Goal: Navigation & Orientation: Find specific page/section

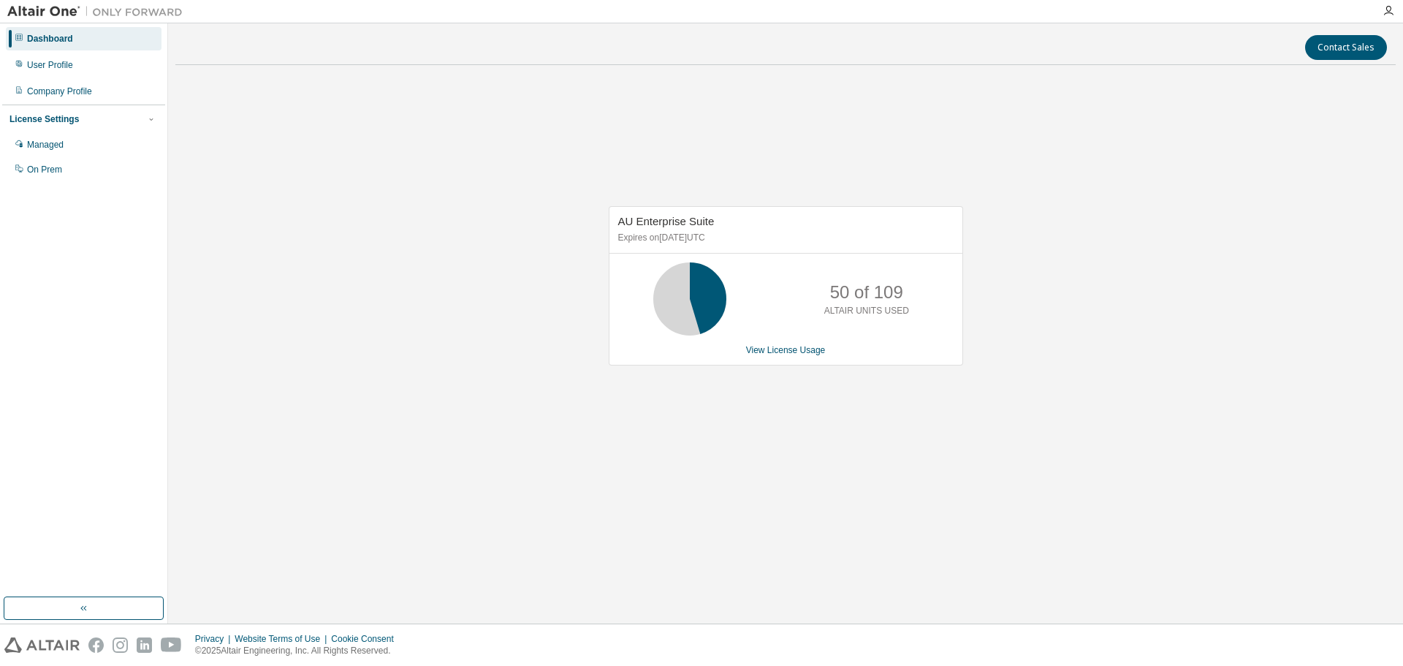
click at [72, 45] on div "Dashboard" at bounding box center [84, 38] width 156 height 23
click at [39, 34] on div "Dashboard" at bounding box center [50, 39] width 46 height 12
click at [788, 354] on link "View License Usage" at bounding box center [786, 350] width 80 height 10
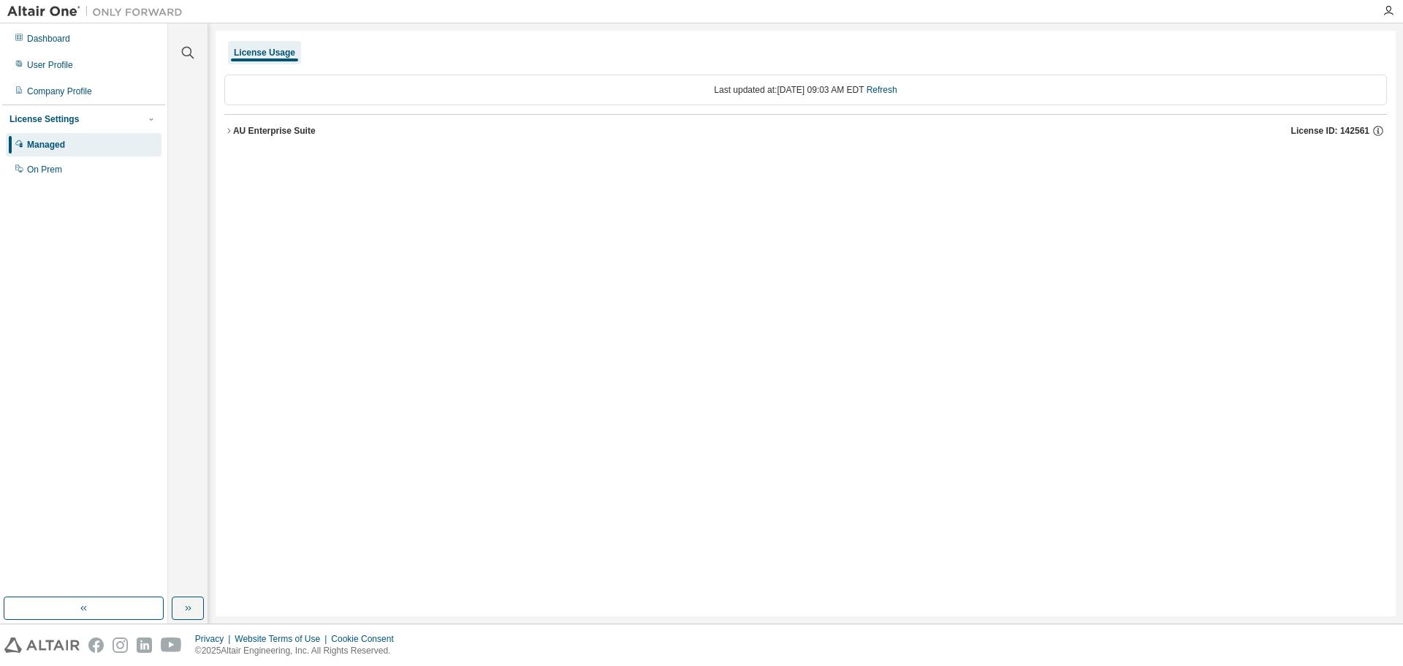
click at [276, 135] on div "AU Enterprise Suite" at bounding box center [274, 131] width 83 height 12
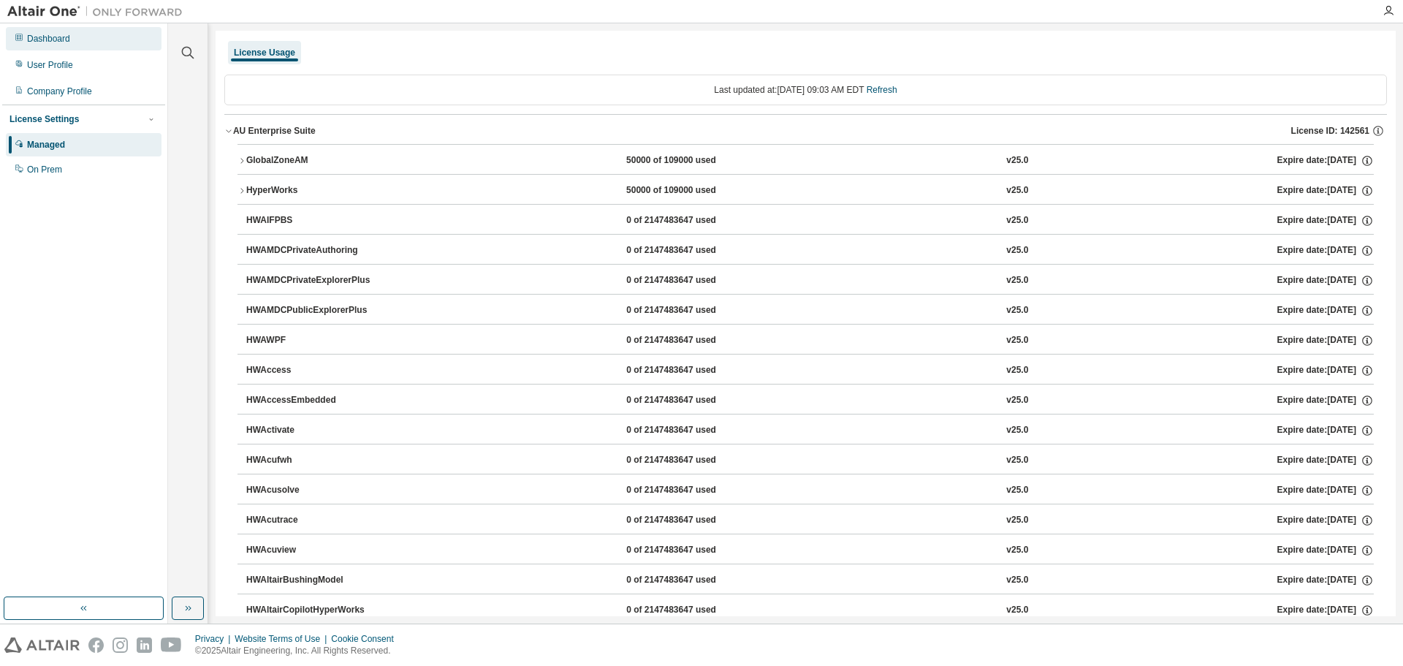
click at [50, 38] on div "Dashboard" at bounding box center [48, 39] width 43 height 12
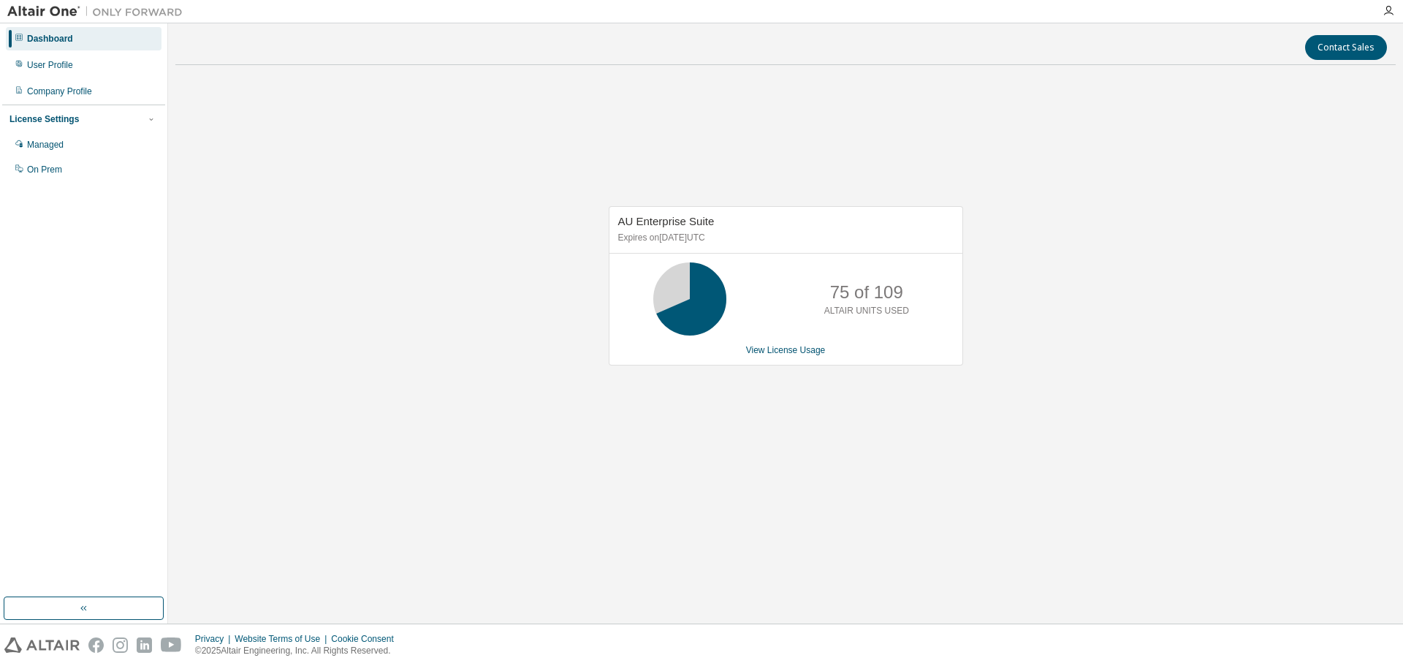
click at [724, 517] on div "Contact Sales AU Enterprise Suite Expires on [DATE] UTC 75 of 109 ALTAIR UNITS …" at bounding box center [785, 323] width 1221 height 585
click at [392, 145] on div "AU Enterprise Suite Expires on [DATE] UTC 0 of 109 ALTAIR UNITS USED View Licen…" at bounding box center [785, 293] width 1221 height 433
click at [40, 150] on div "Managed" at bounding box center [45, 145] width 37 height 12
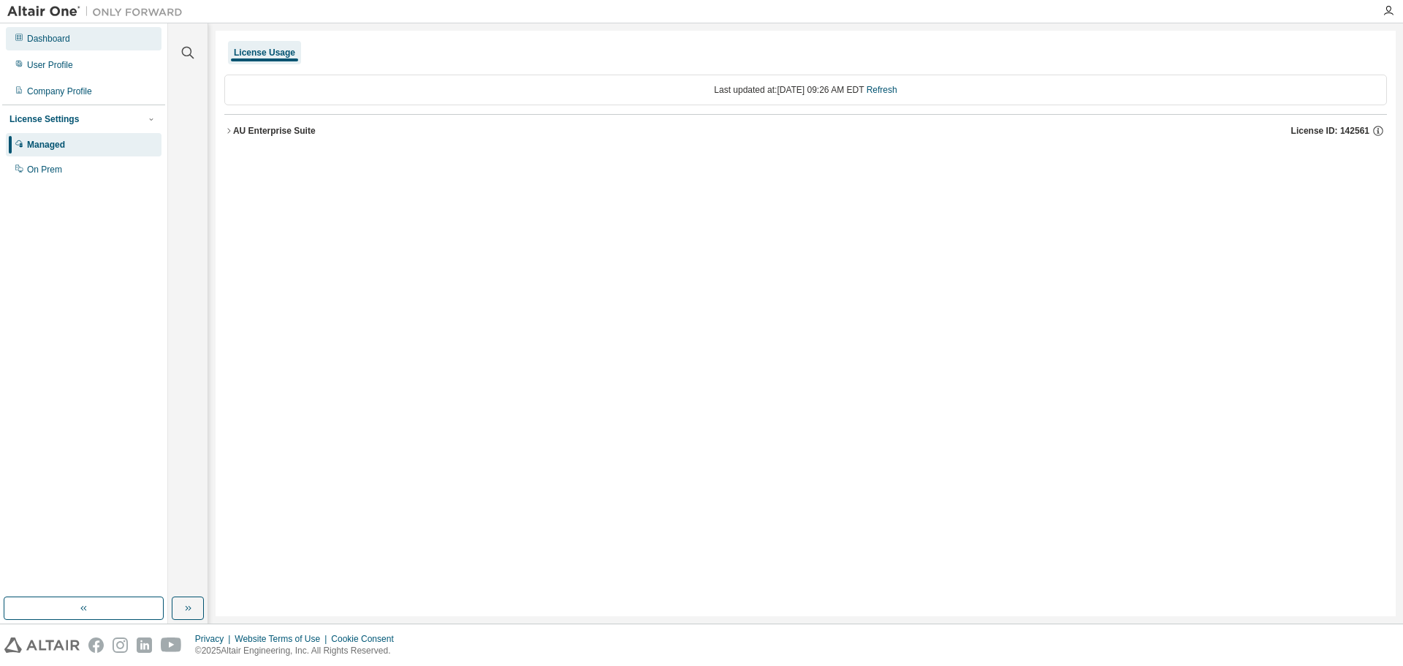
click at [33, 39] on div "Dashboard" at bounding box center [48, 39] width 43 height 12
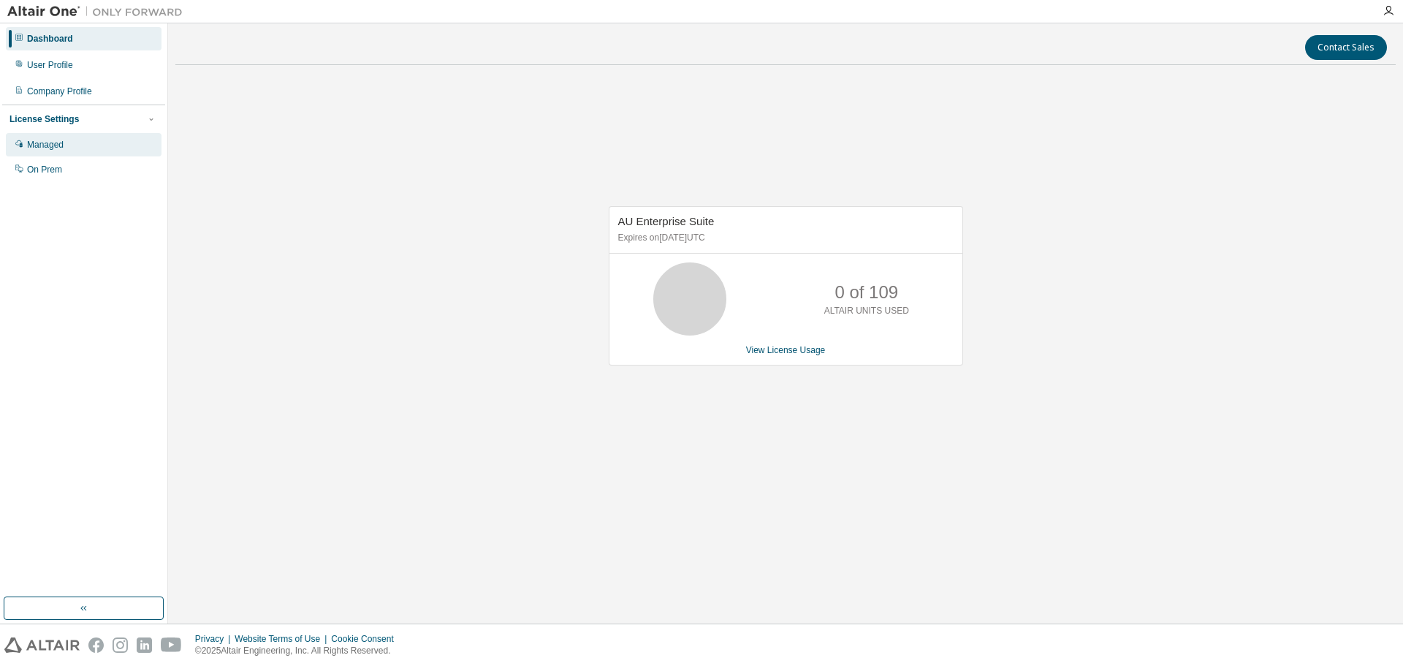
click at [42, 143] on div "Managed" at bounding box center [45, 145] width 37 height 12
click at [1393, 15] on icon "button" at bounding box center [1389, 11] width 12 height 12
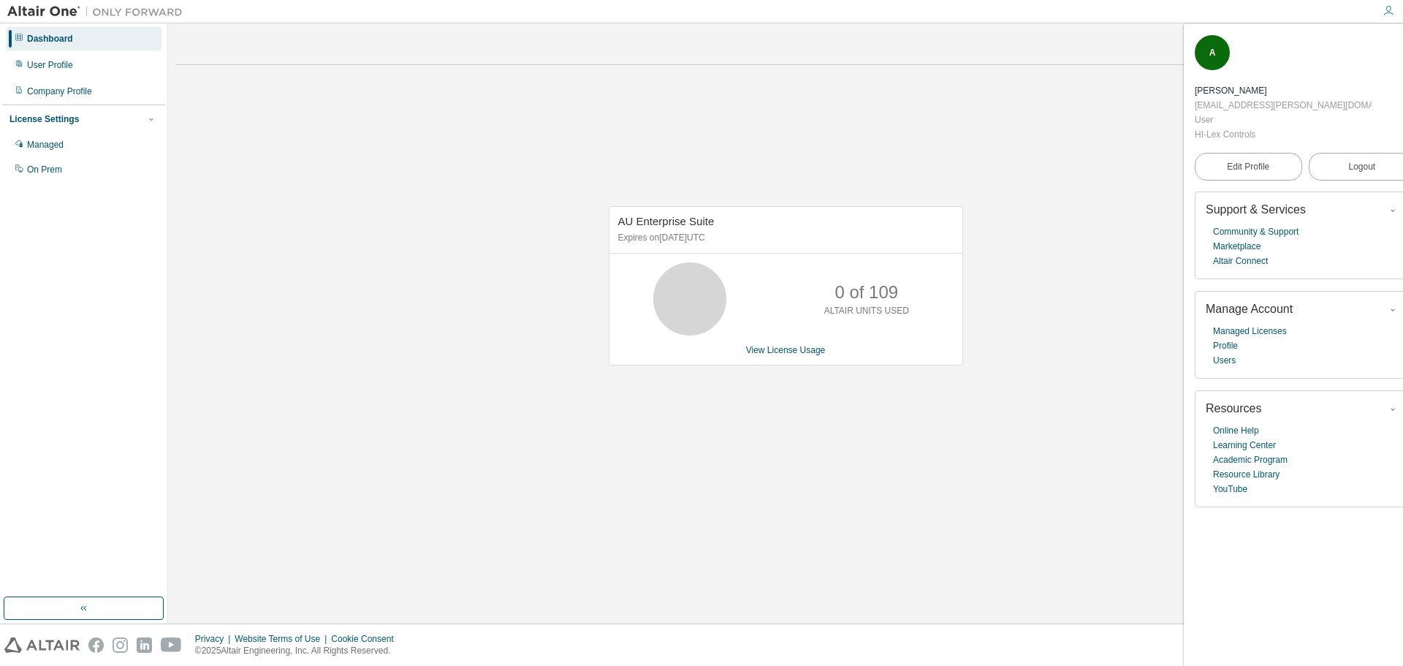
click at [1025, 122] on div "AU Enterprise Suite Expires on April 7, 2026 UTC 0 of 109 ALTAIR UNITS USED Vie…" at bounding box center [785, 293] width 1221 height 433
click at [1248, 467] on link "Resource Library" at bounding box center [1246, 474] width 67 height 15
